Goal: Information Seeking & Learning: Learn about a topic

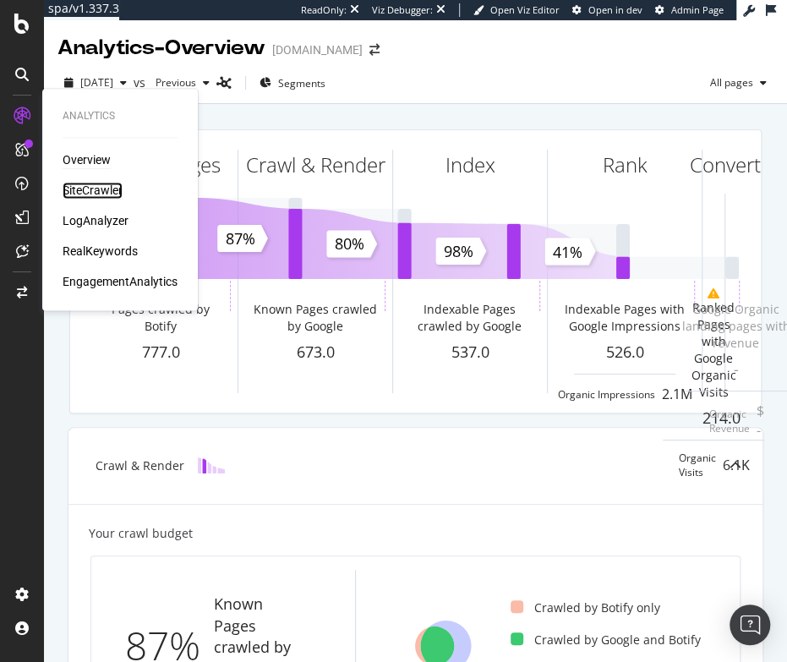
click at [105, 193] on div "SiteCrawler" at bounding box center [93, 190] width 60 height 17
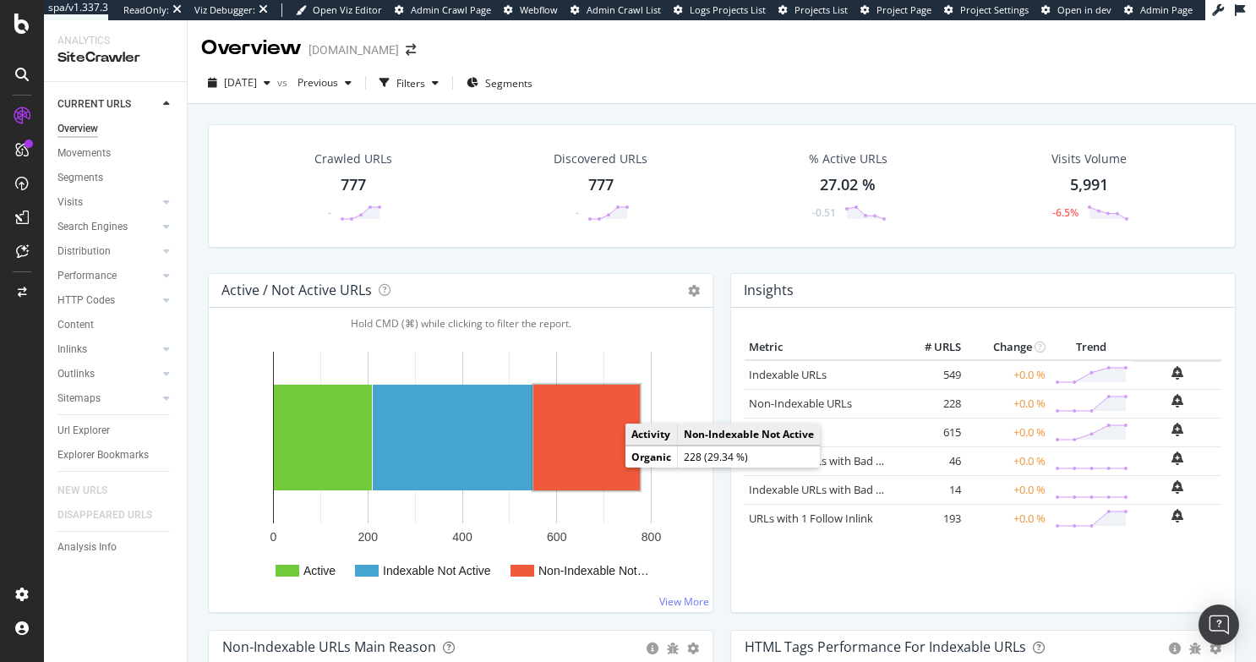
click at [592, 432] on rect "A chart." at bounding box center [586, 437] width 106 height 106
